Goal: Information Seeking & Learning: Check status

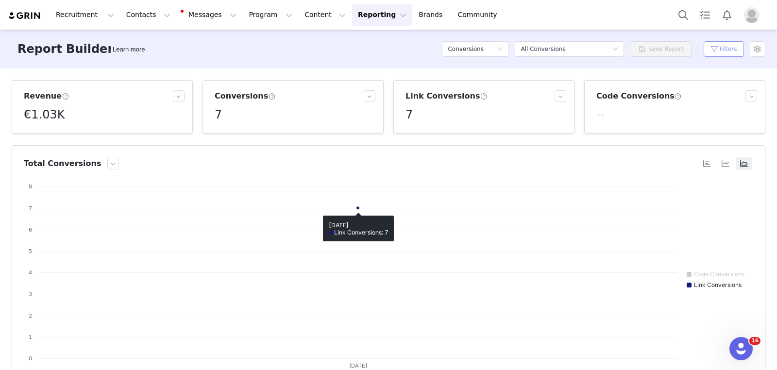
click at [732, 56] on button "Filters" at bounding box center [724, 49] width 40 height 16
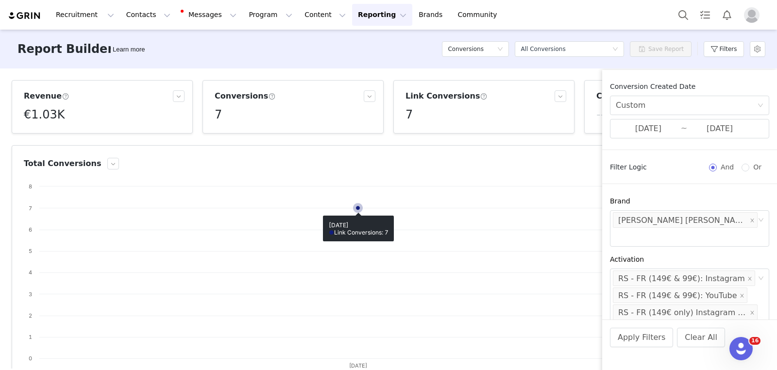
scroll to position [310, 0]
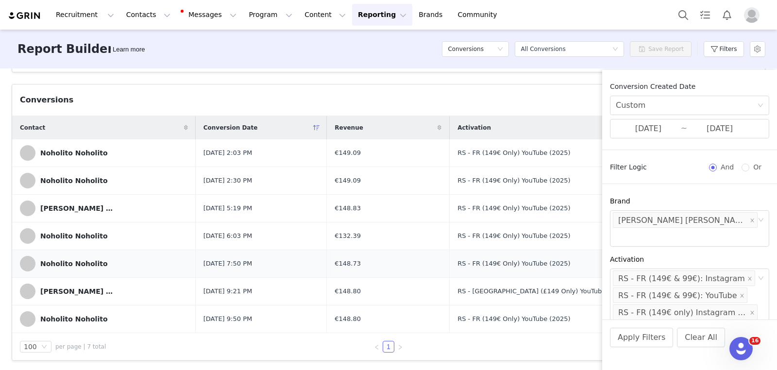
click at [450, 254] on td "€148.73" at bounding box center [388, 264] width 123 height 28
click at [673, 133] on input "[DATE]" at bounding box center [648, 128] width 65 height 13
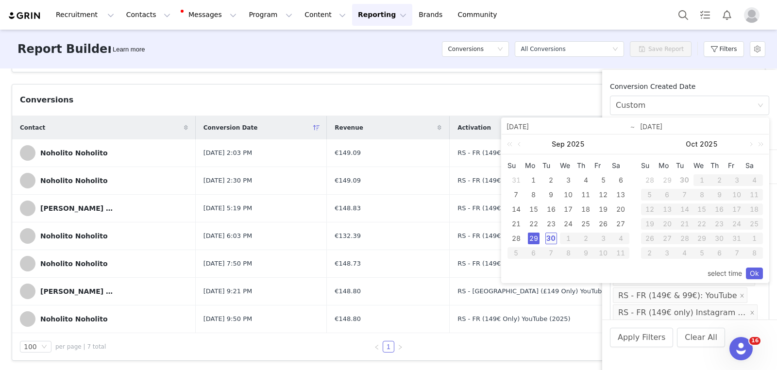
click at [553, 237] on div "30" at bounding box center [552, 239] width 12 height 12
type input "[DATE]"
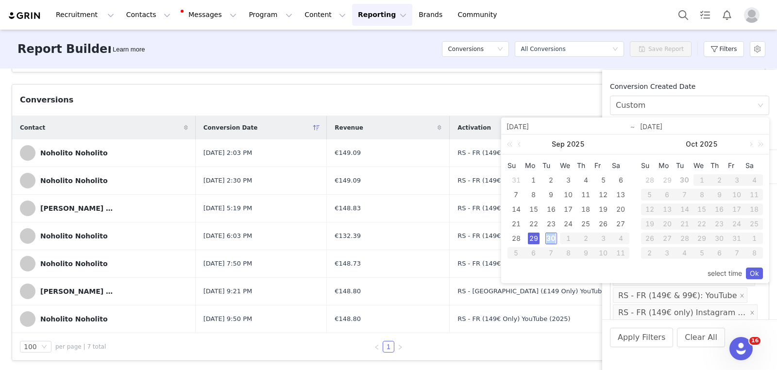
type input "[DATE]"
click at [756, 267] on div "select time Ok" at bounding box center [636, 273] width 256 height 18
click at [756, 271] on link "Ok" at bounding box center [754, 274] width 17 height 12
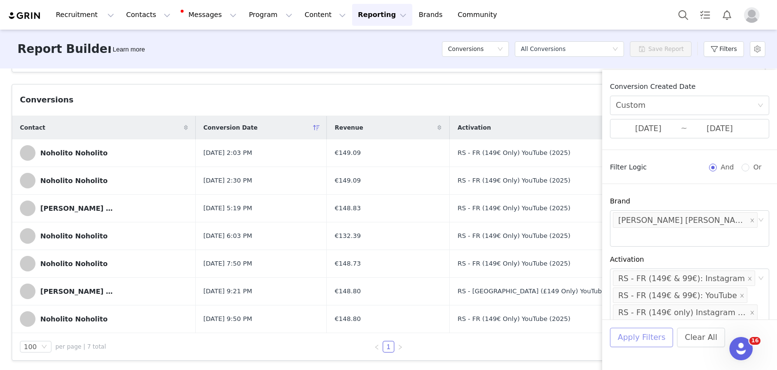
click at [654, 336] on button "Apply Filters" at bounding box center [641, 337] width 63 height 19
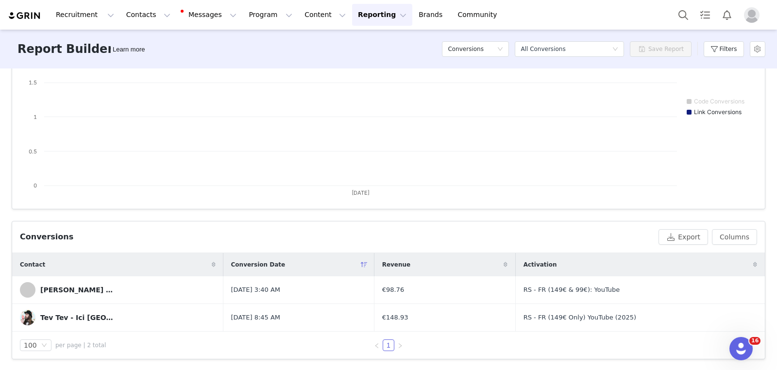
scroll to position [0, 0]
